Goal: Navigation & Orientation: Find specific page/section

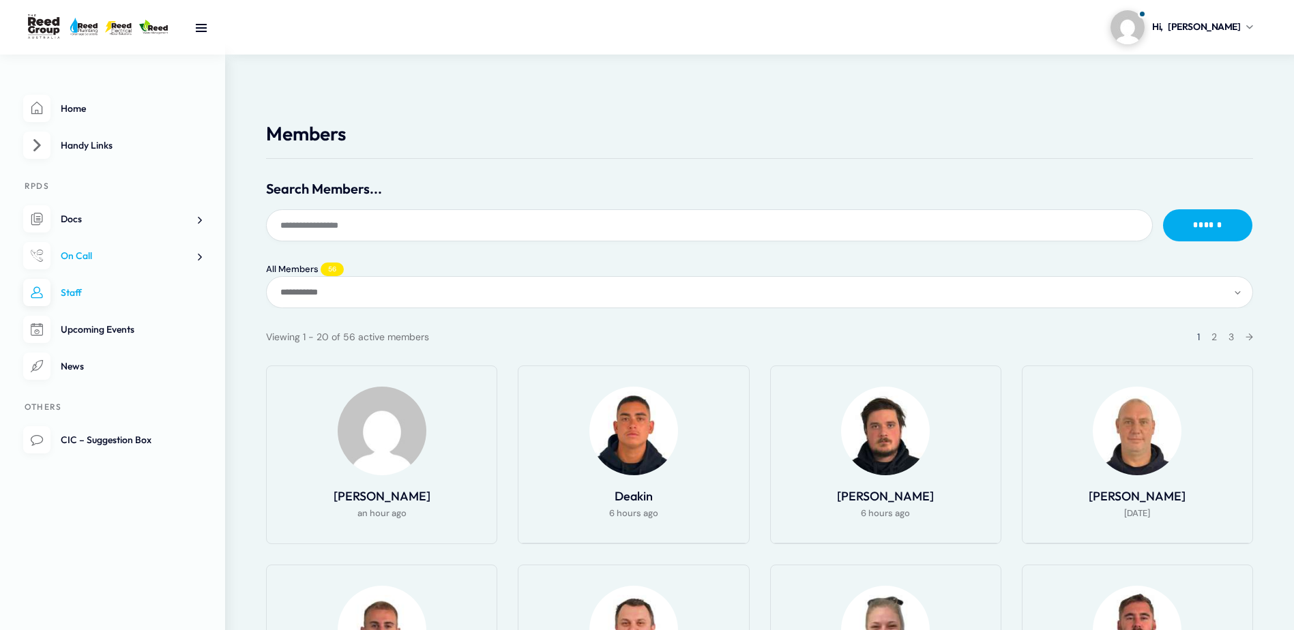
click at [90, 250] on span "On Call" at bounding box center [76, 256] width 31 height 12
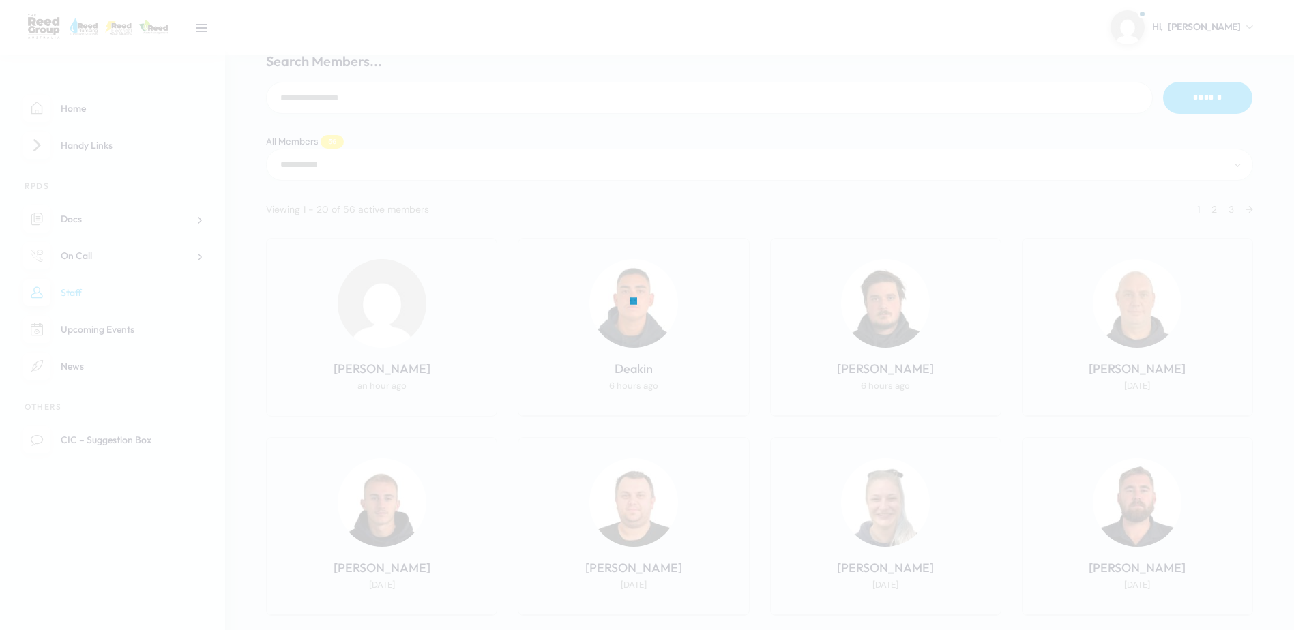
scroll to position [136, 0]
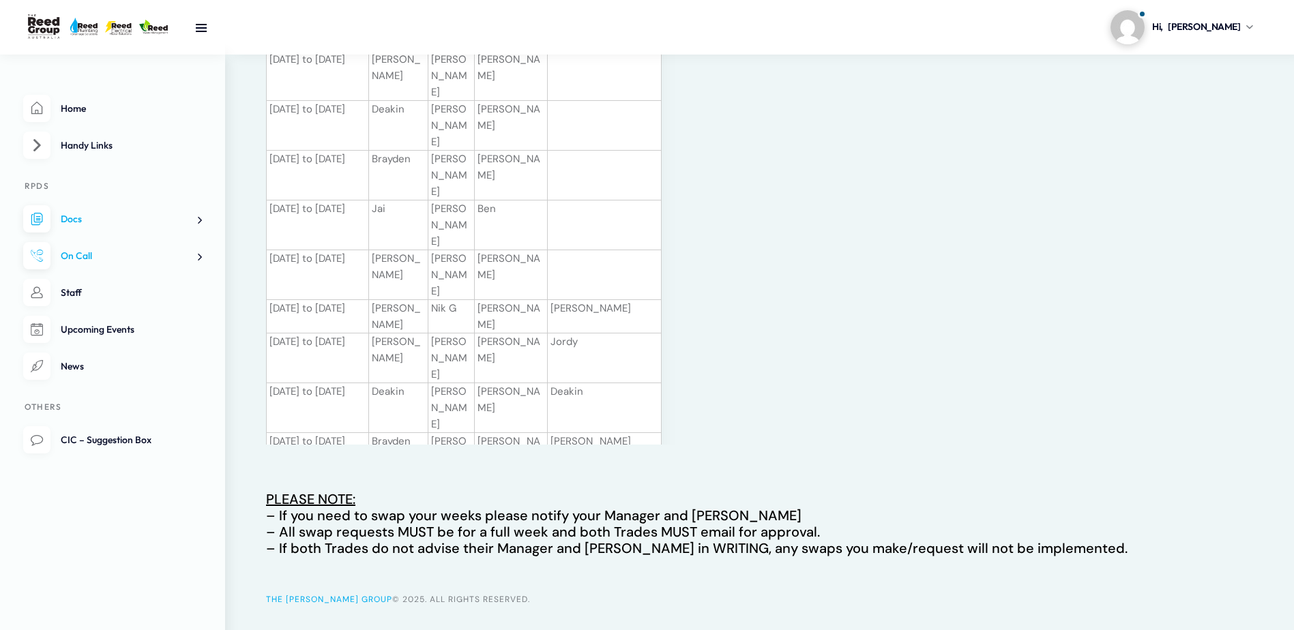
scroll to position [413, 0]
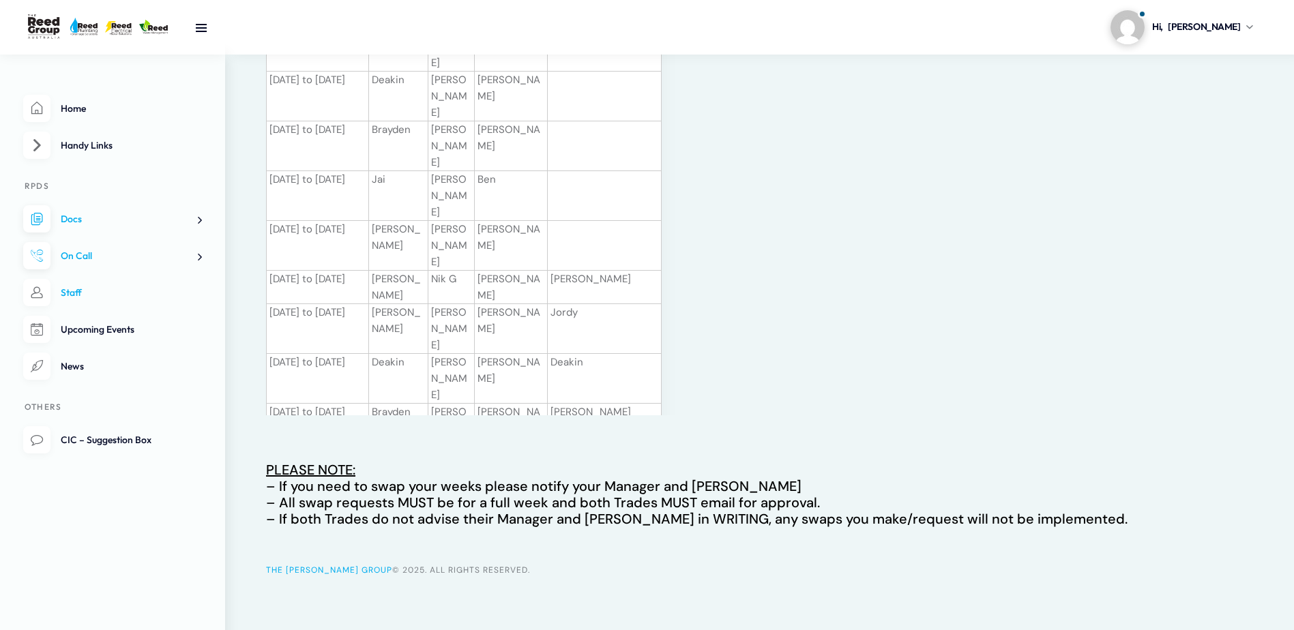
click at [117, 299] on link "Staff" at bounding box center [112, 293] width 179 height 28
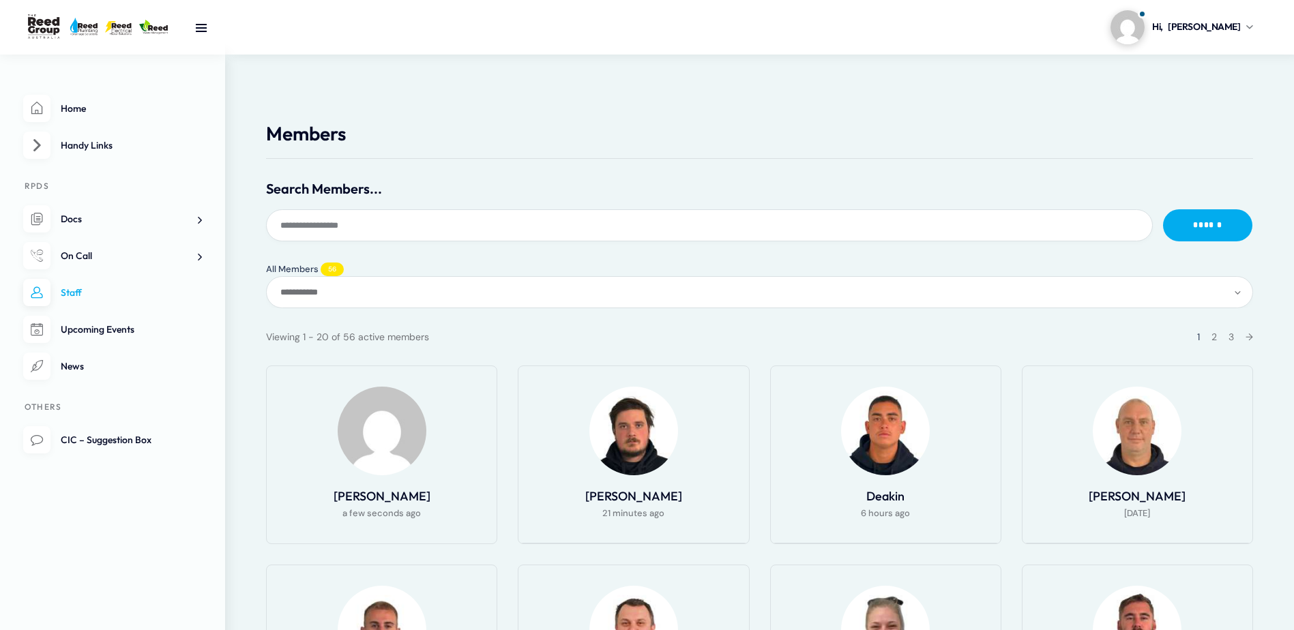
click at [107, 333] on span "Upcoming Events" at bounding box center [98, 329] width 74 height 12
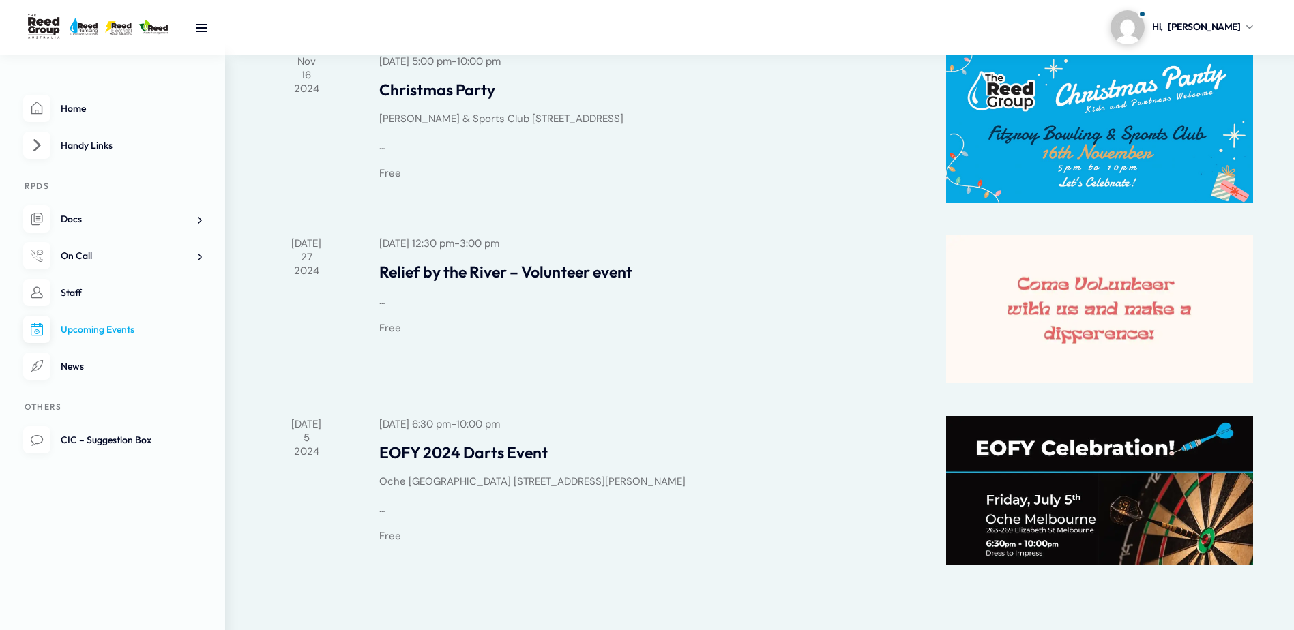
scroll to position [405, 0]
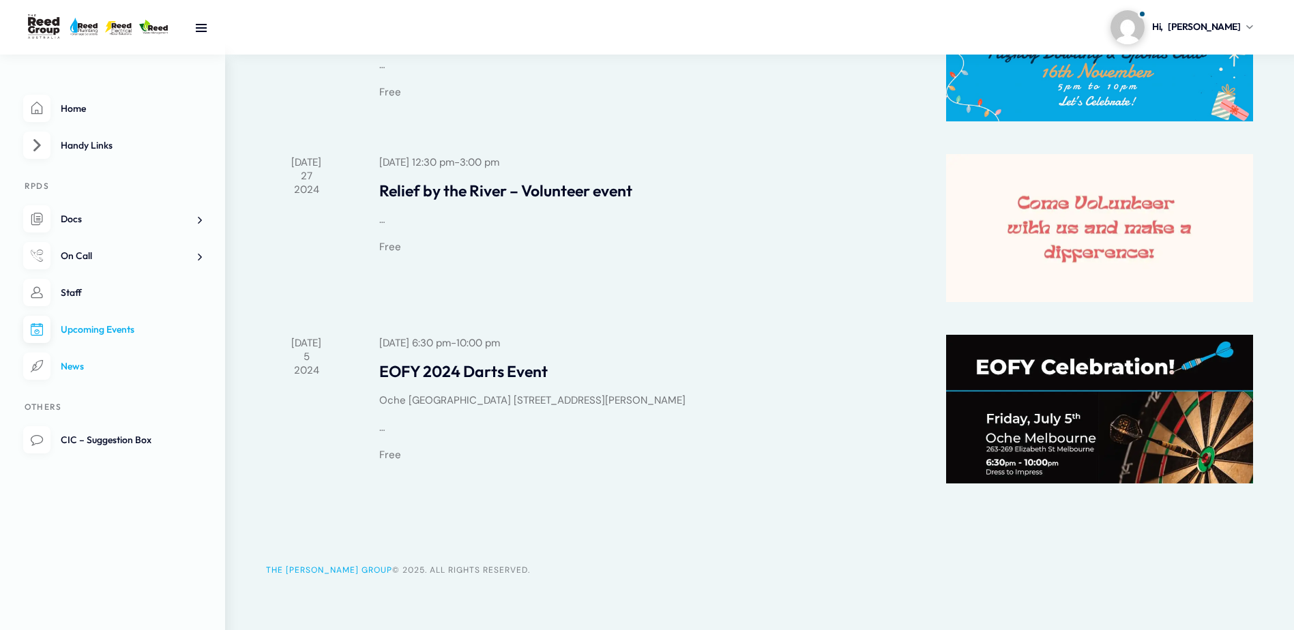
click at [87, 372] on link "News" at bounding box center [112, 367] width 179 height 28
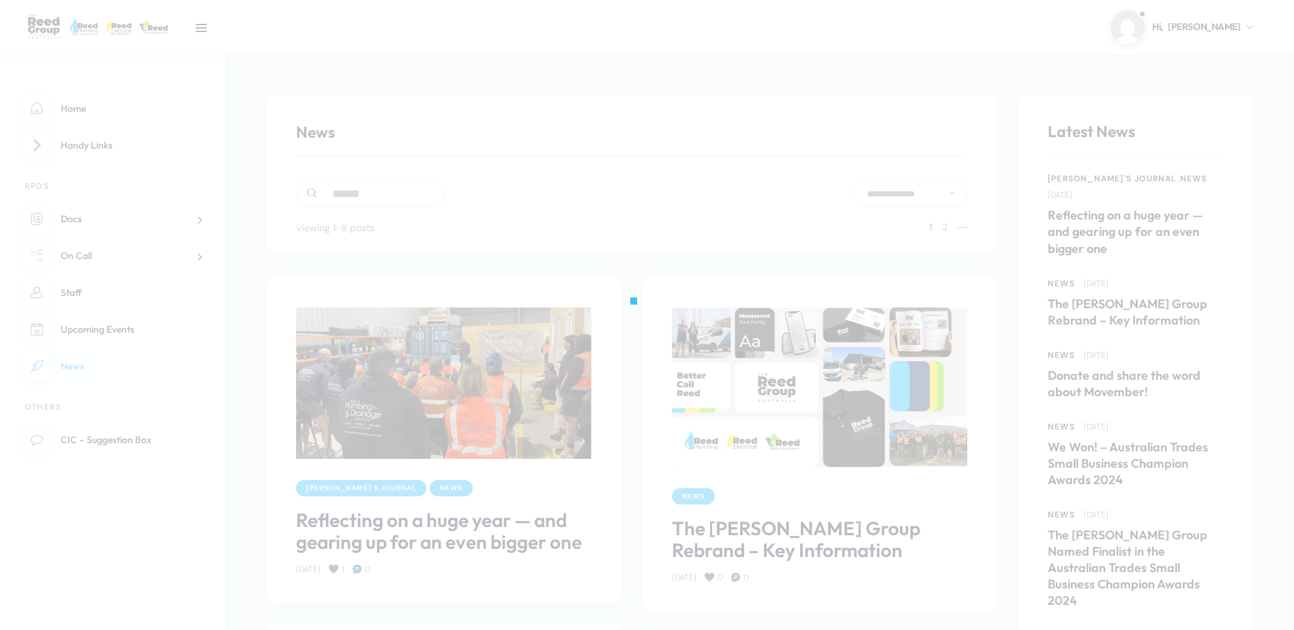
click at [95, 437] on div at bounding box center [647, 315] width 1294 height 630
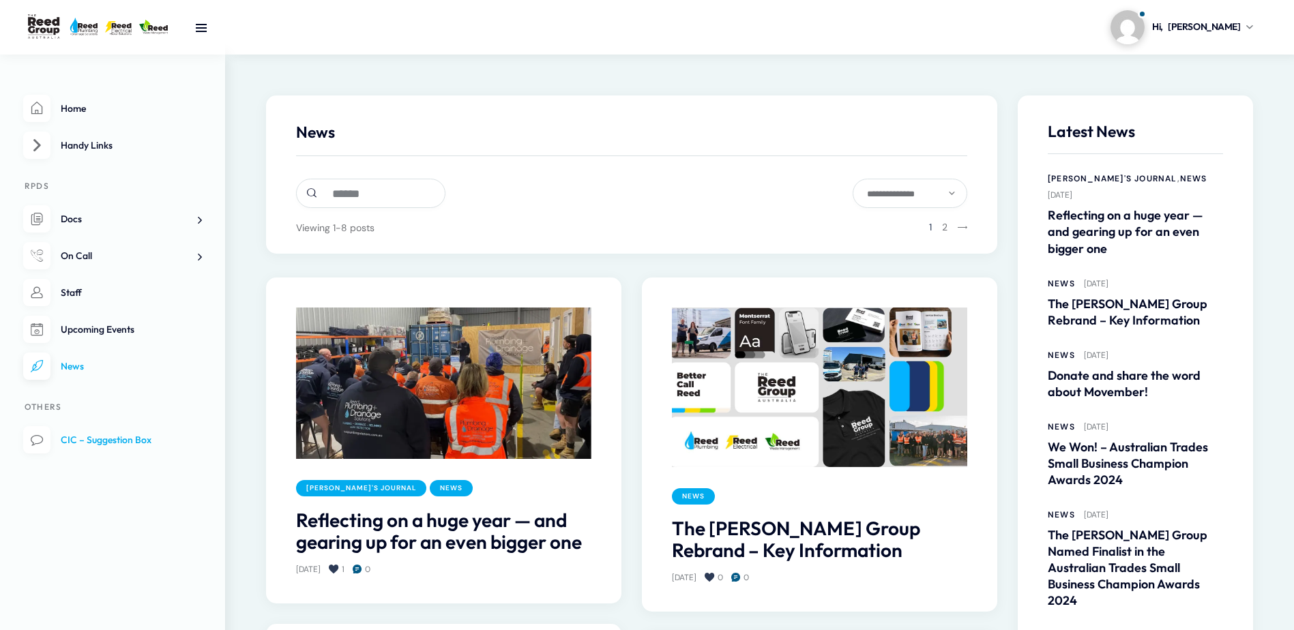
click at [132, 446] on span "CIC – Suggestion Box" at bounding box center [106, 440] width 91 height 12
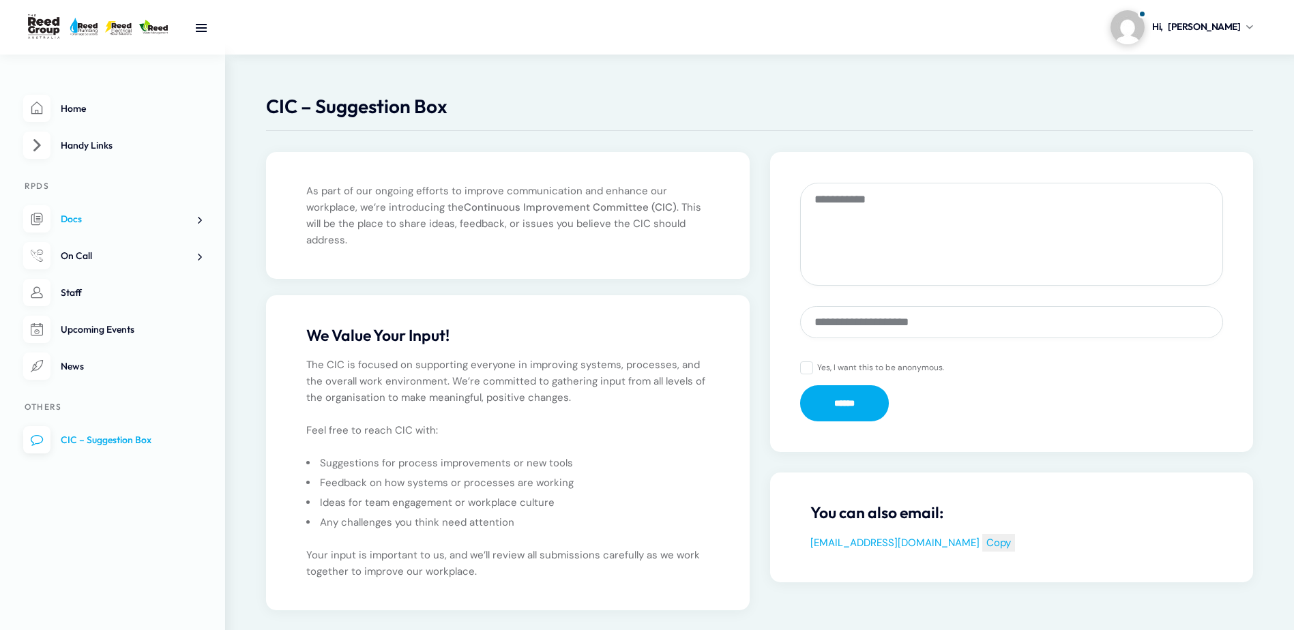
click at [83, 224] on link "Docs" at bounding box center [112, 219] width 179 height 28
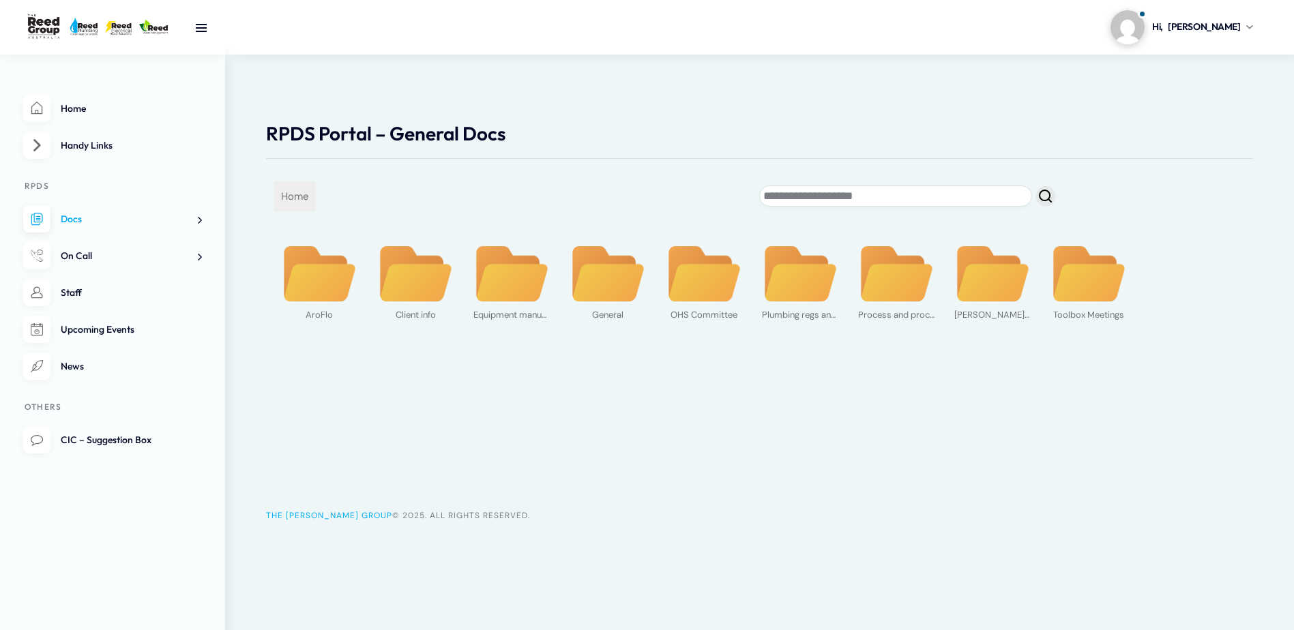
click at [64, 117] on link "Home" at bounding box center [112, 109] width 179 height 28
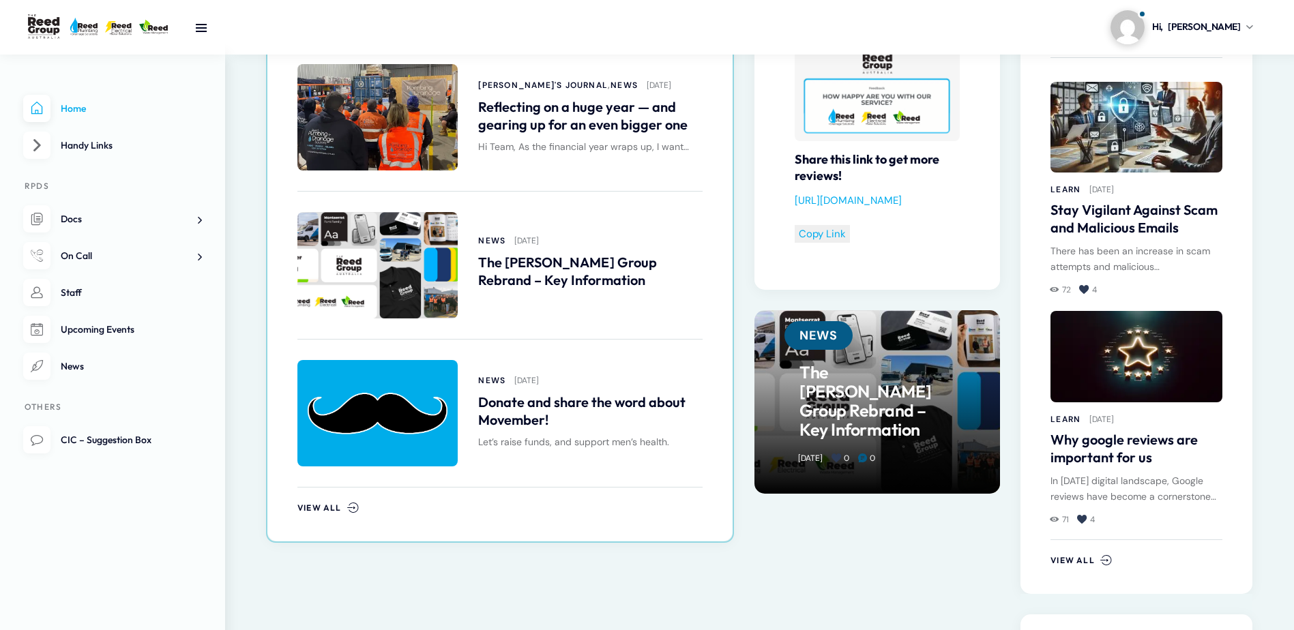
scroll to position [750, 0]
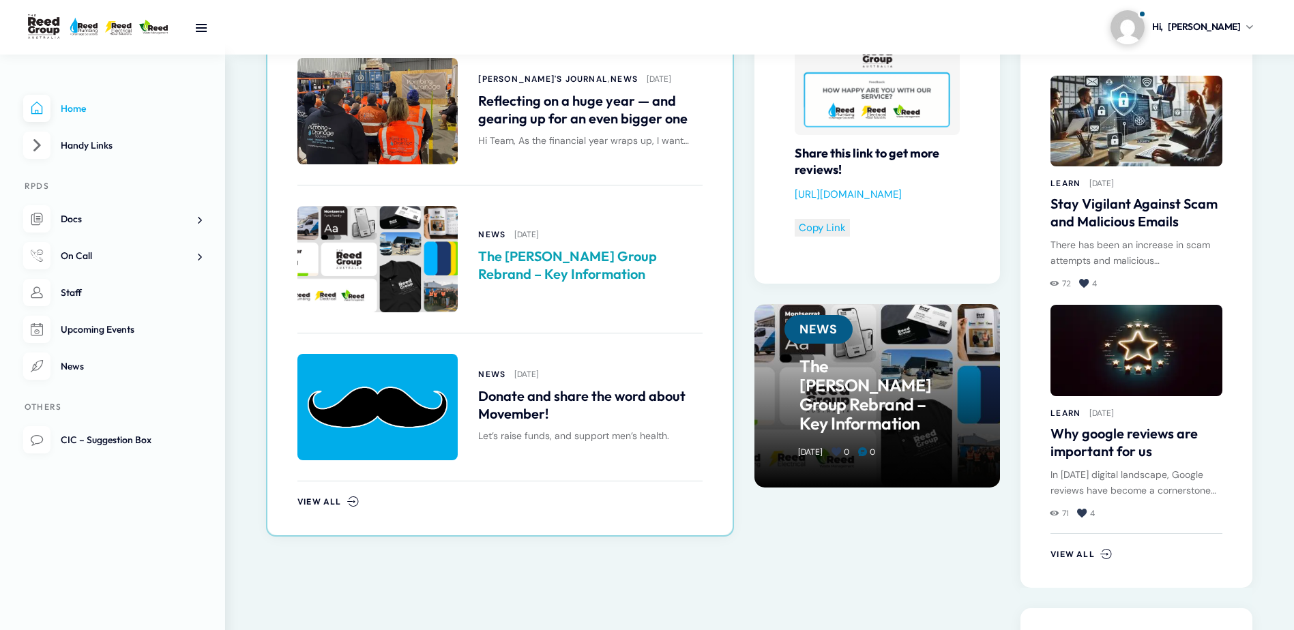
click at [547, 254] on link "The [PERSON_NAME] Group Rebrand – Key Information" at bounding box center [590, 265] width 224 height 35
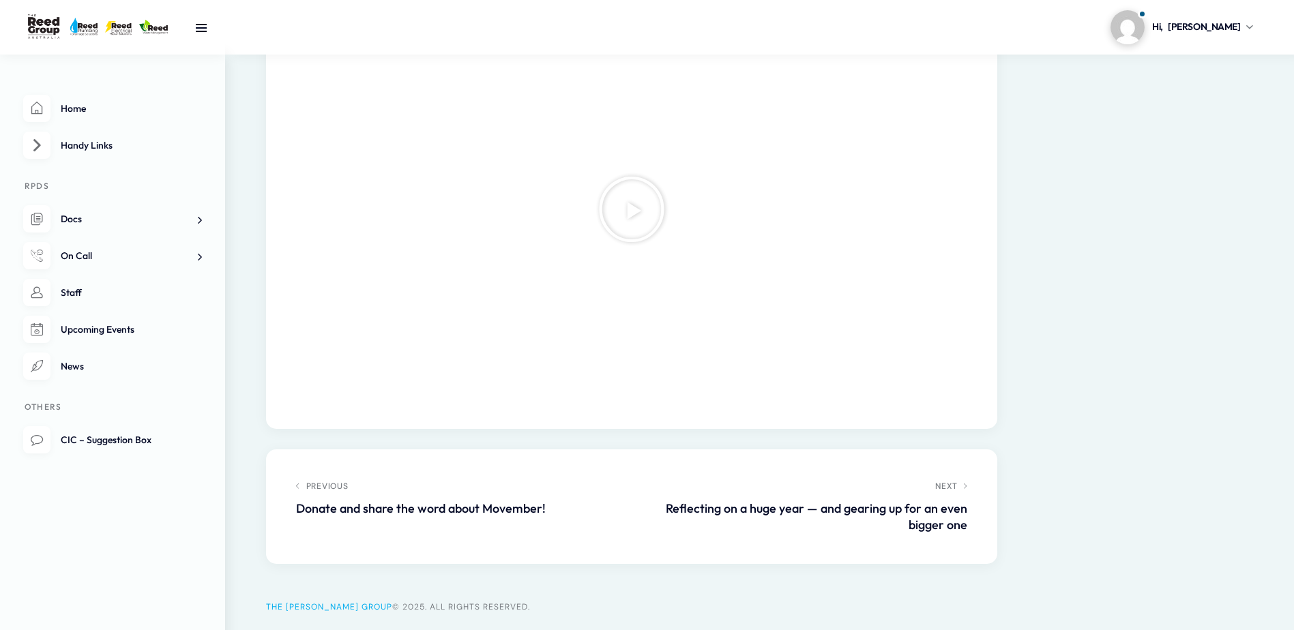
scroll to position [914, 0]
